Goal: Transaction & Acquisition: Obtain resource

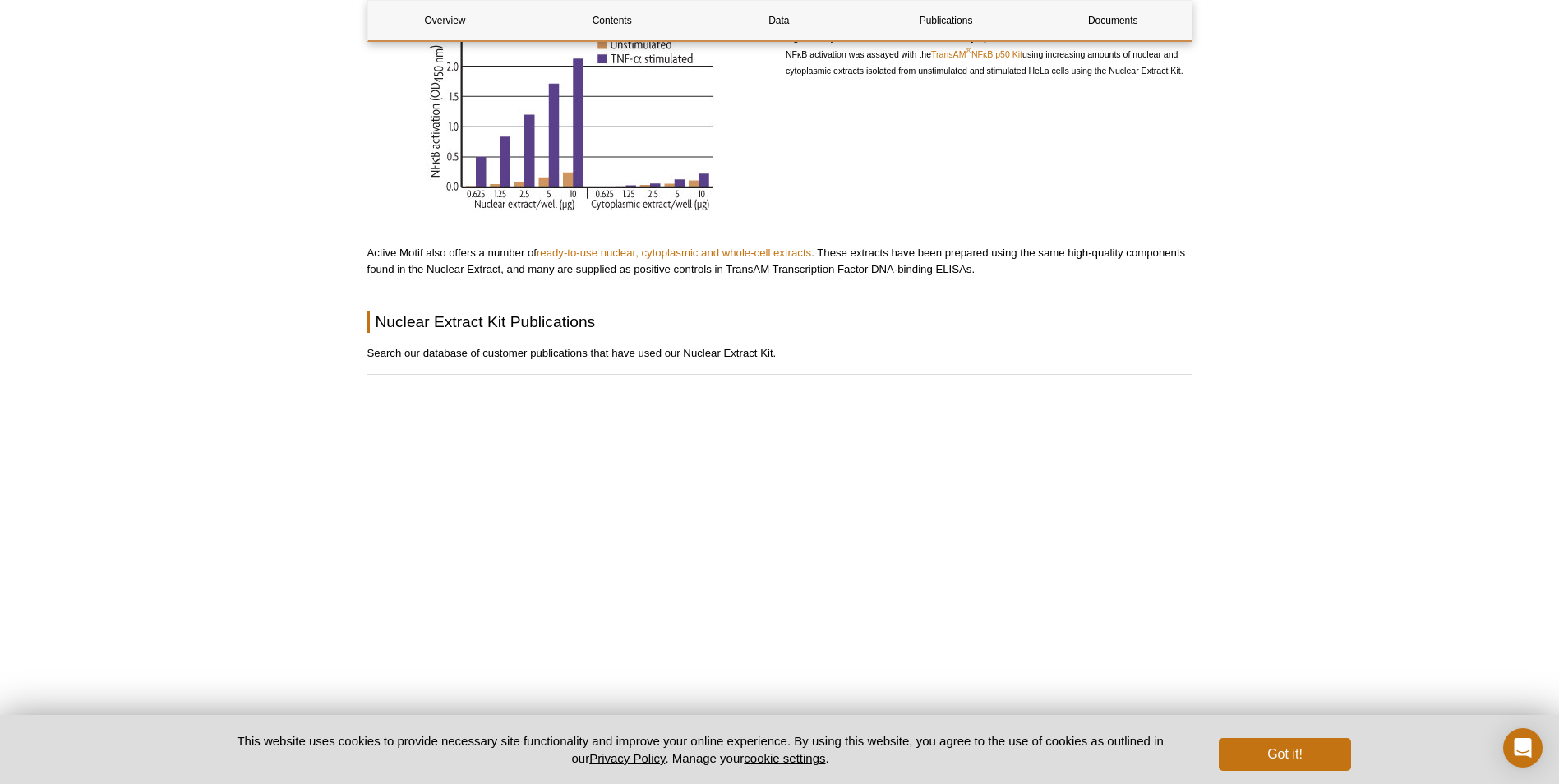
scroll to position [2054, 0]
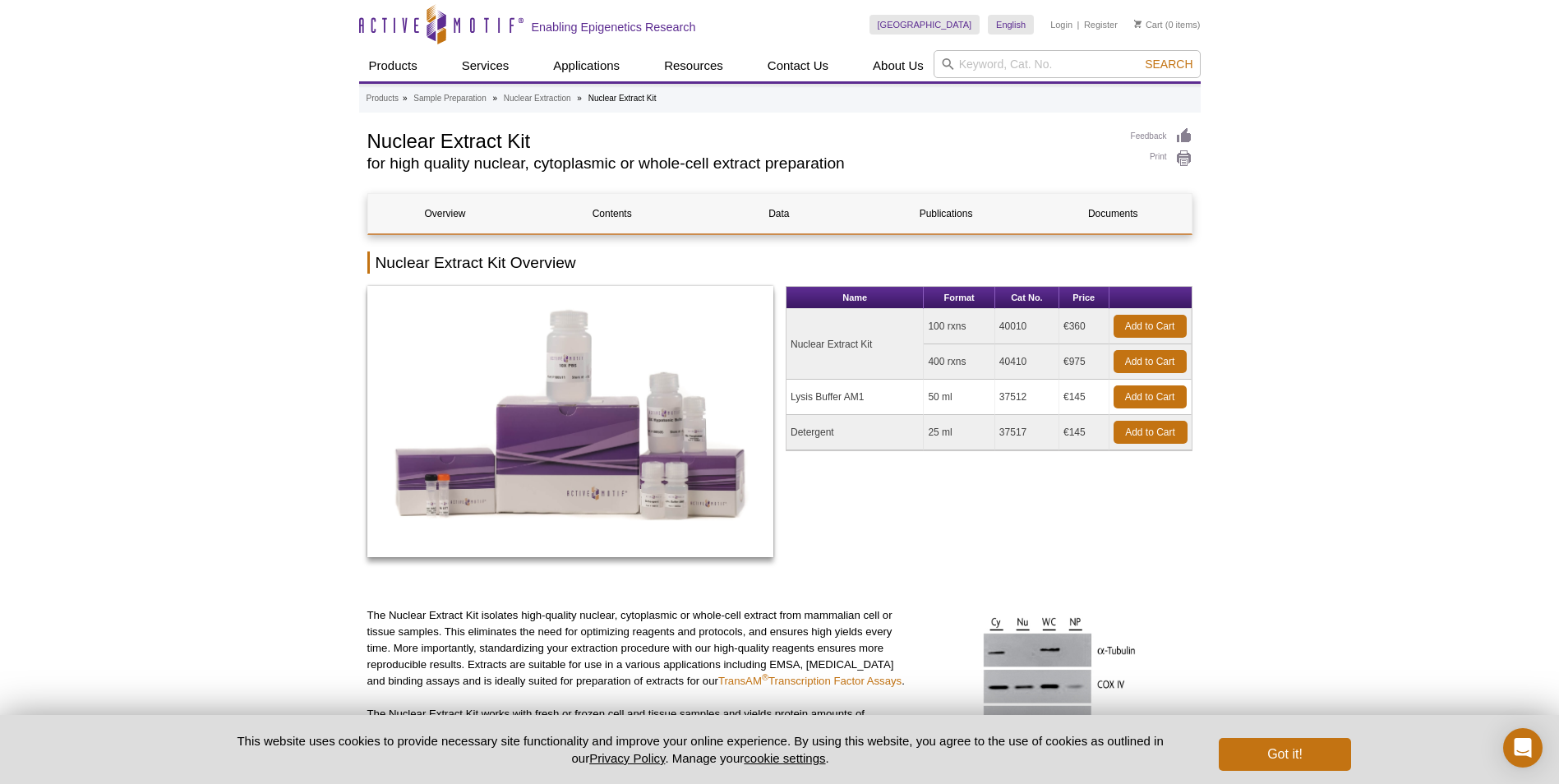
click at [1119, 211] on link "Documents" at bounding box center [1113, 214] width 154 height 39
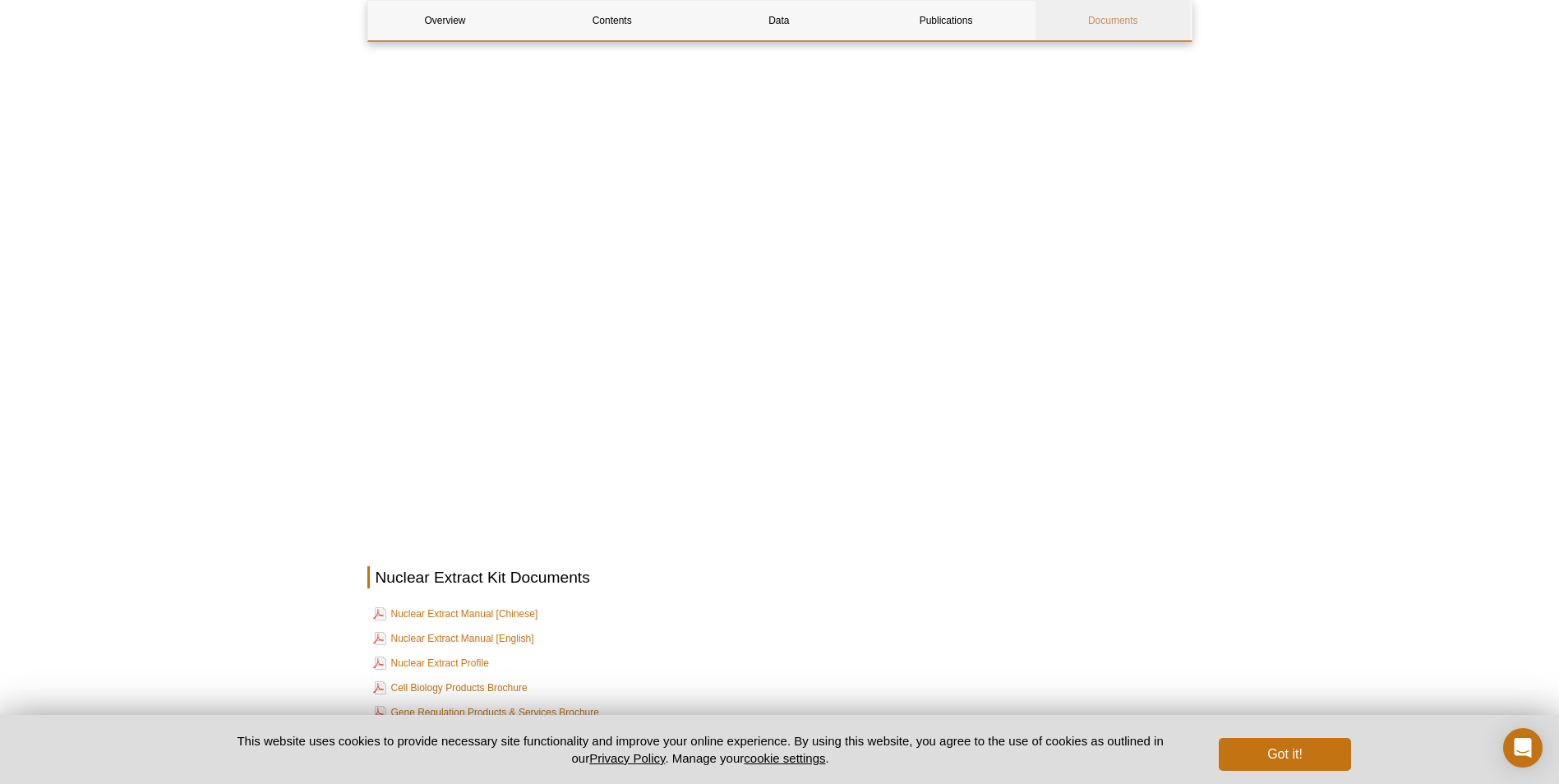
scroll to position [2471, 0]
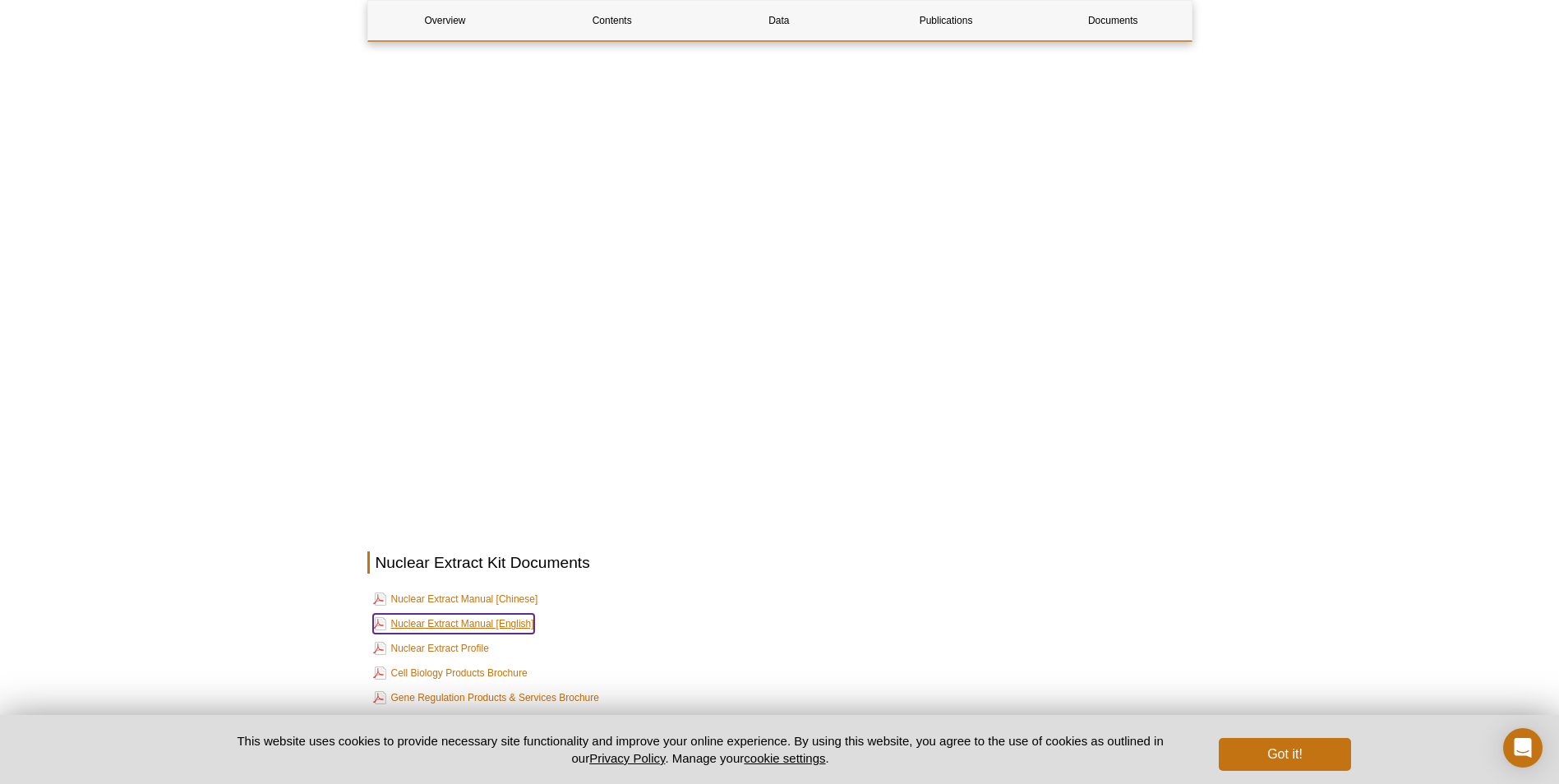
click at [440, 613] on link "Nuclear Extract Manual [English]" at bounding box center [454, 623] width 161 height 20
